Goal: Check status: Check status

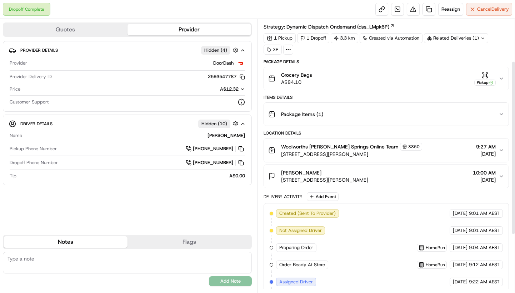
scroll to position [14, 0]
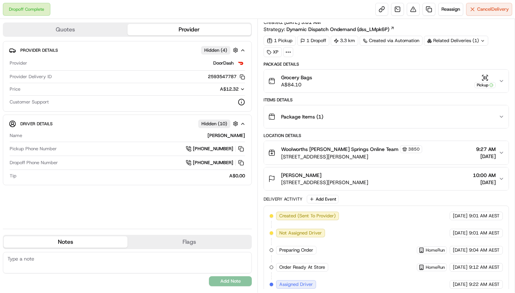
click at [504, 80] on icon "button" at bounding box center [502, 81] width 6 height 6
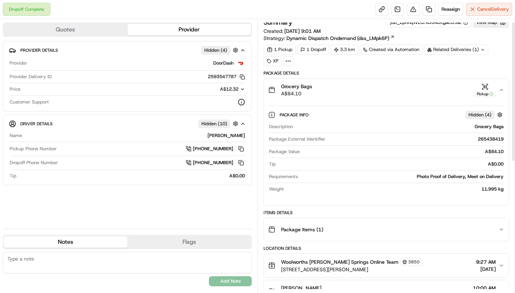
scroll to position [0, 0]
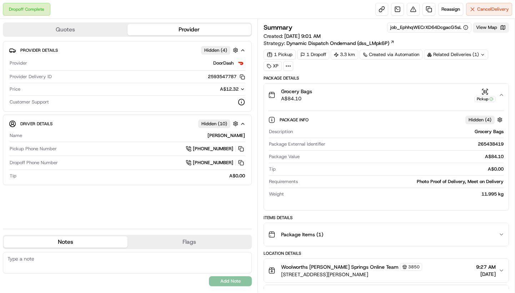
click at [485, 26] on button "View Map" at bounding box center [491, 28] width 36 height 10
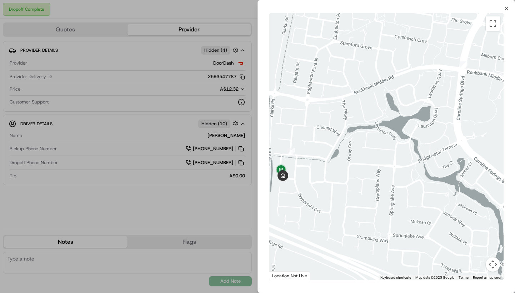
drag, startPoint x: 355, startPoint y: 233, endPoint x: 445, endPoint y: 147, distance: 124.1
click at [445, 147] on div at bounding box center [386, 147] width 234 height 268
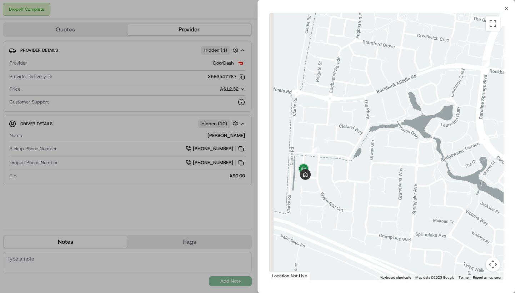
drag, startPoint x: 296, startPoint y: 175, endPoint x: 349, endPoint y: 173, distance: 53.3
click at [349, 173] on div at bounding box center [386, 147] width 234 height 268
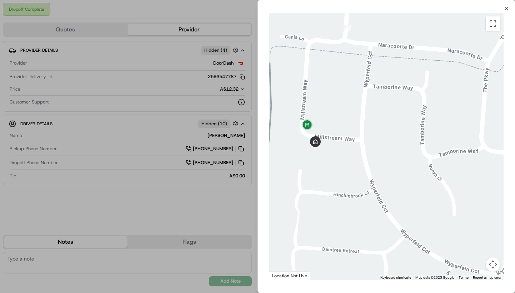
drag, startPoint x: 429, startPoint y: 168, endPoint x: 447, endPoint y: 166, distance: 18.0
click at [447, 166] on div at bounding box center [386, 147] width 234 height 268
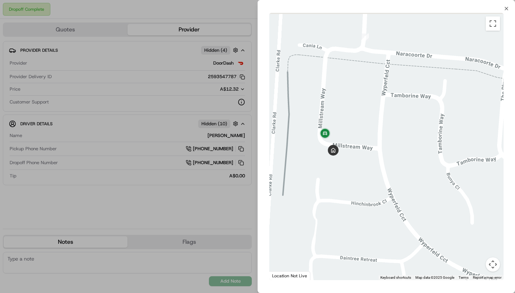
drag, startPoint x: 363, startPoint y: 164, endPoint x: 382, endPoint y: 174, distance: 21.1
click at [382, 174] on div at bounding box center [386, 147] width 234 height 268
click at [506, 7] on icon "button" at bounding box center [507, 9] width 6 height 6
